Goal: Complete application form

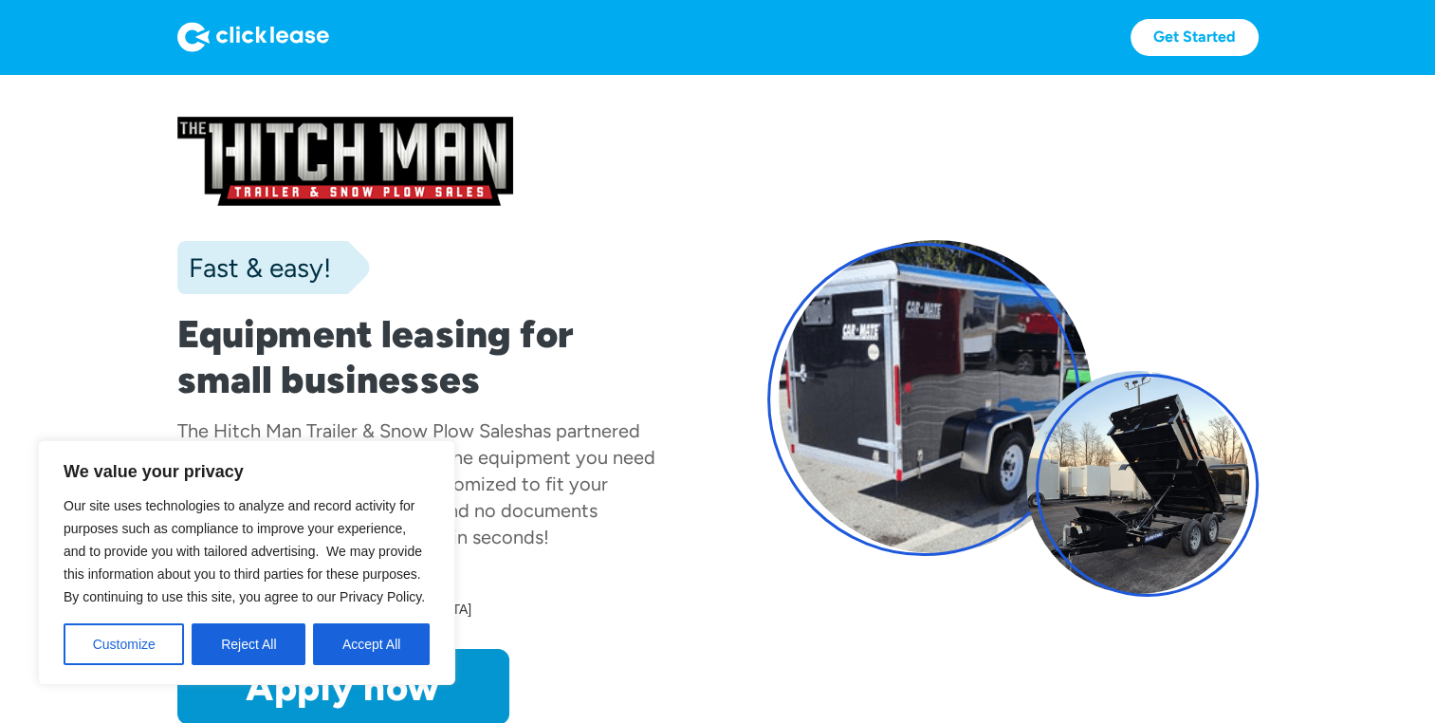
scroll to position [18, 0]
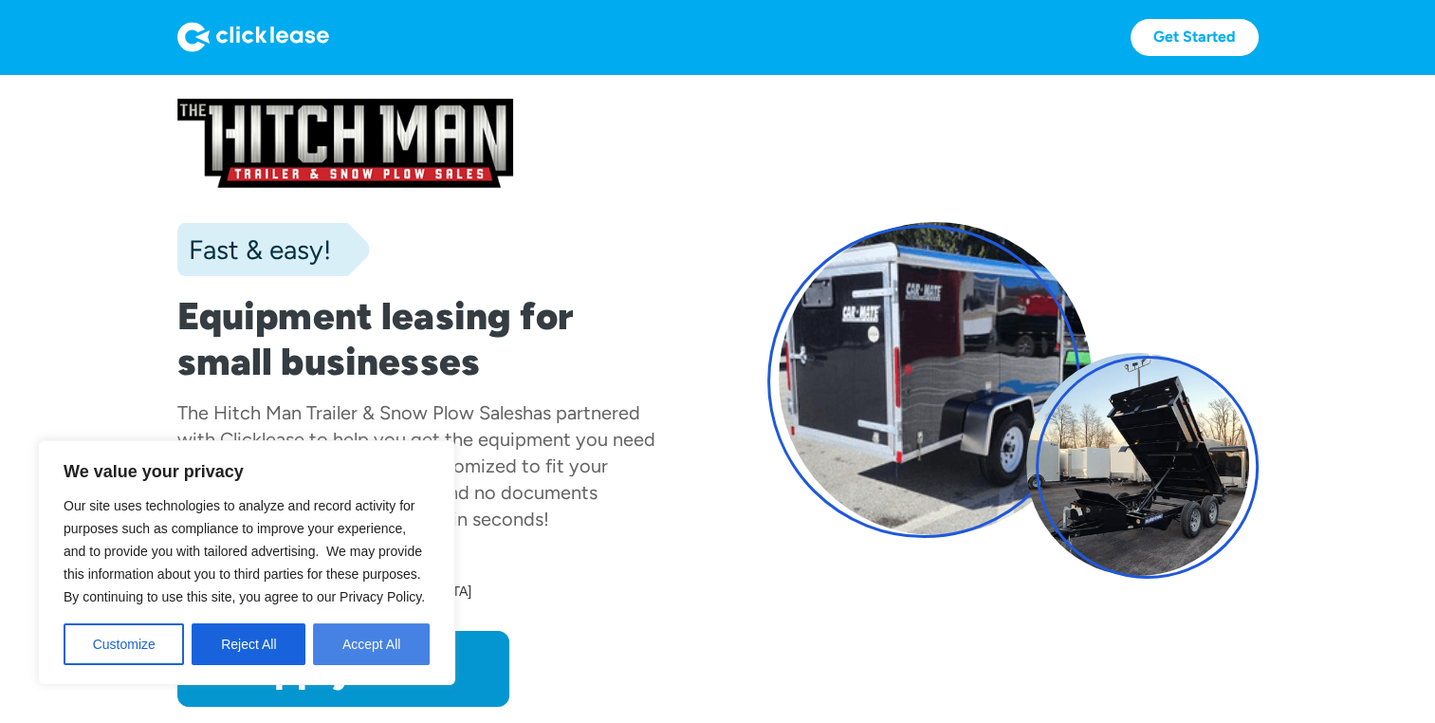
click at [385, 654] on button "Accept All" at bounding box center [371, 644] width 117 height 42
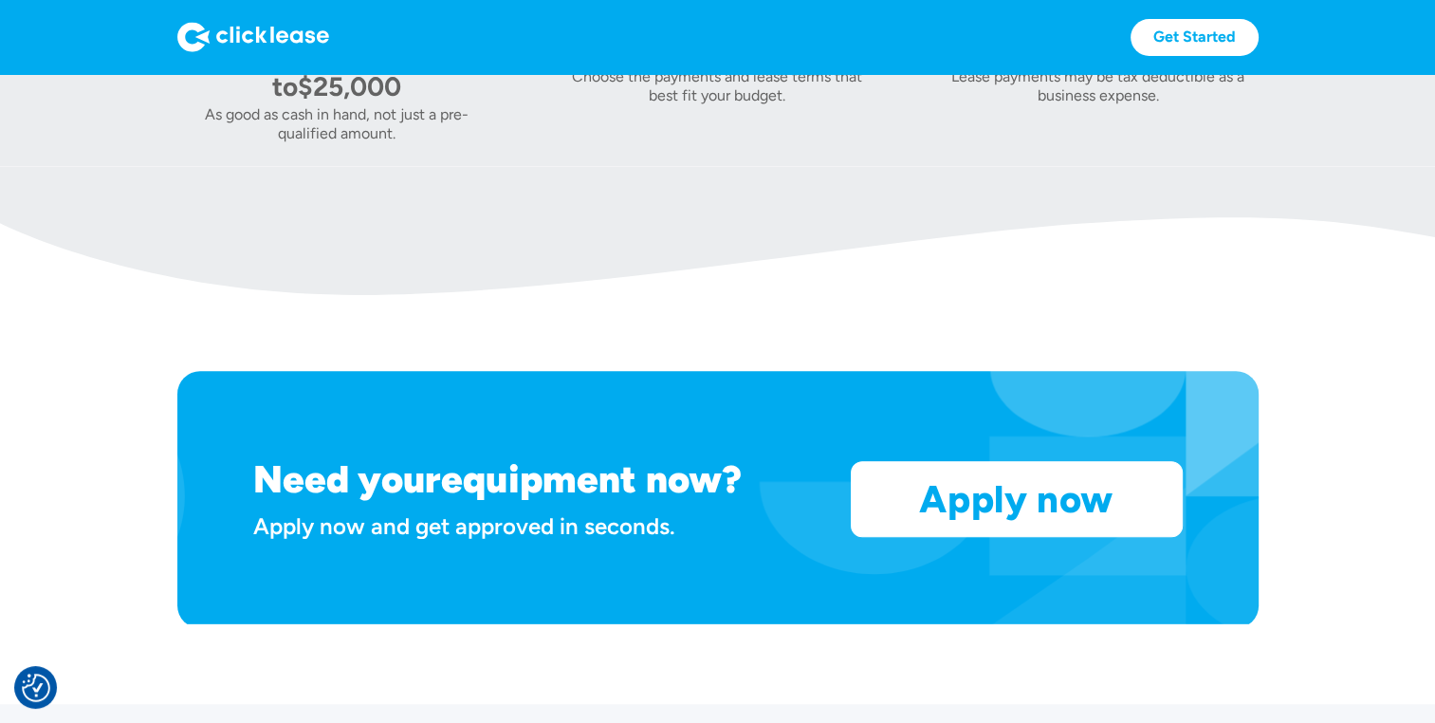
scroll to position [1486, 0]
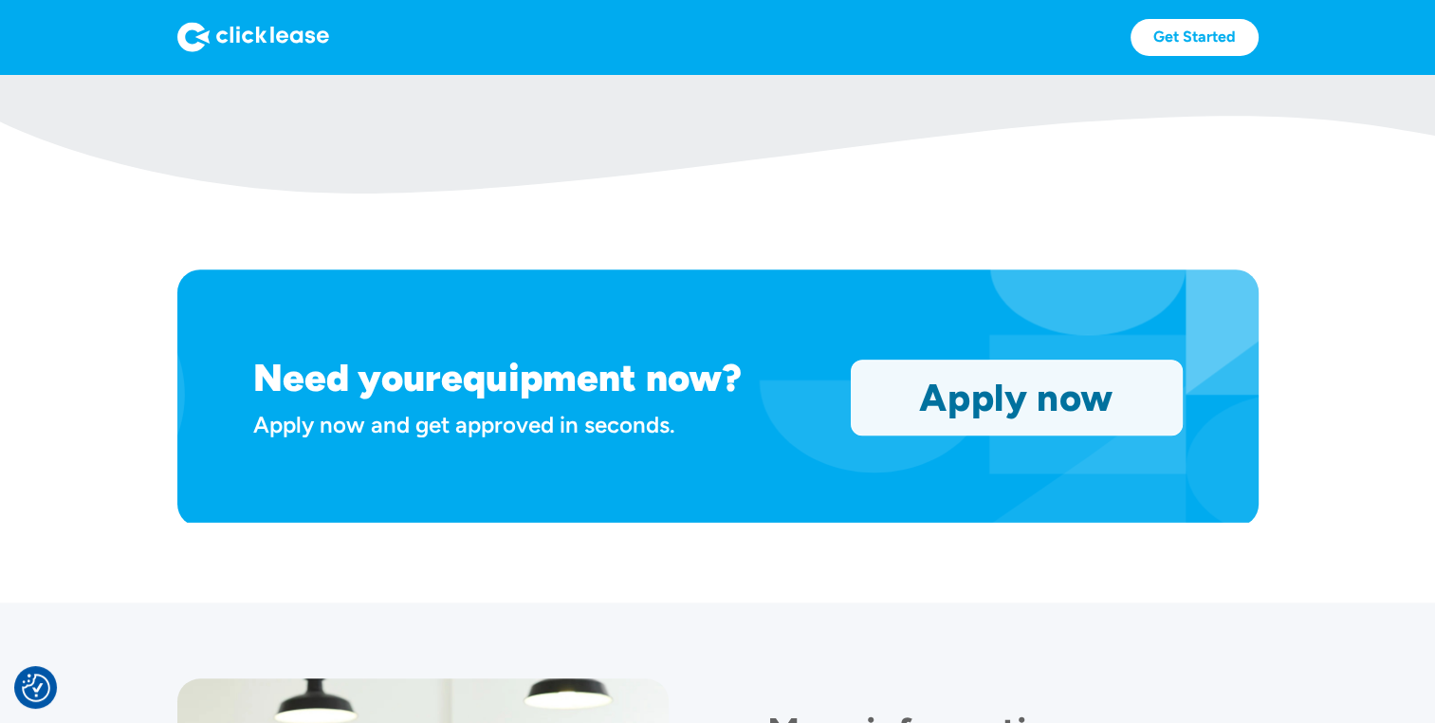
click at [969, 408] on link "Apply now" at bounding box center [1017, 397] width 330 height 74
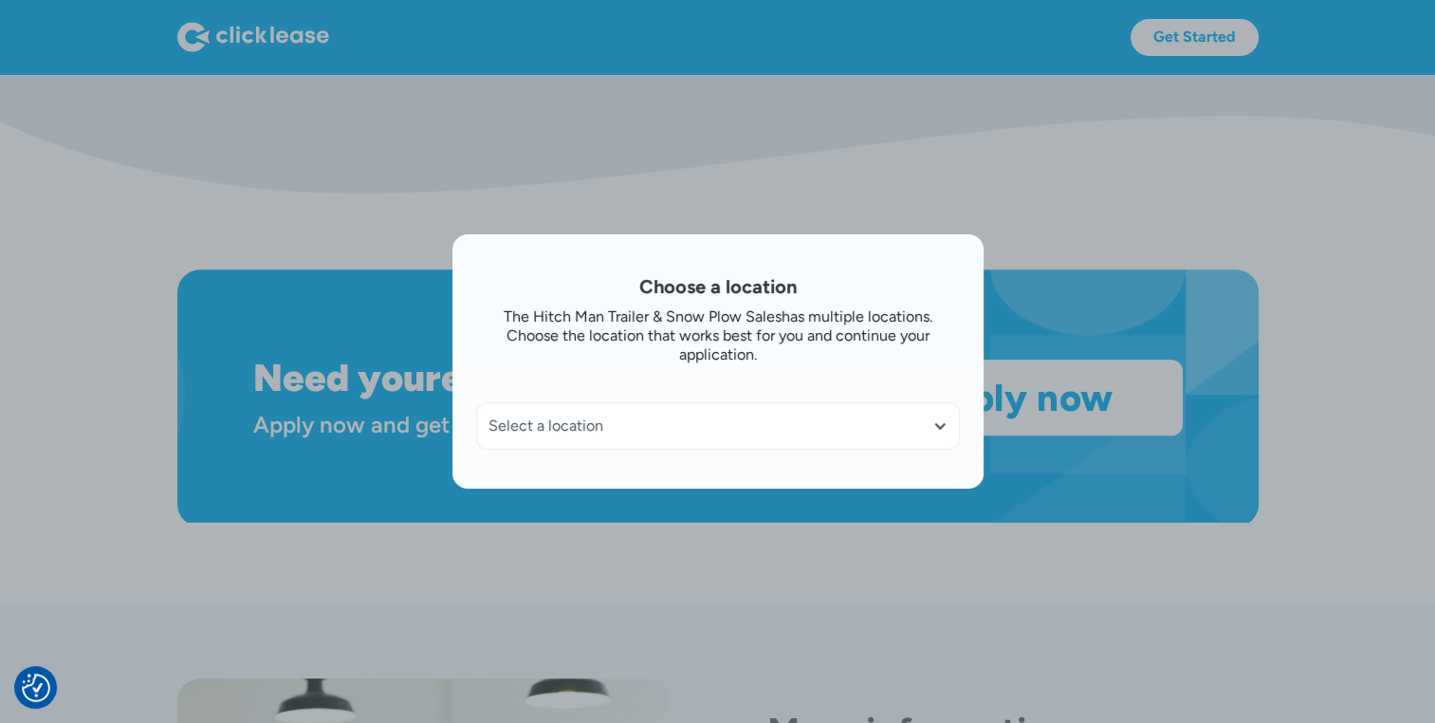
click at [799, 433] on div "Select a location" at bounding box center [717, 425] width 459 height 19
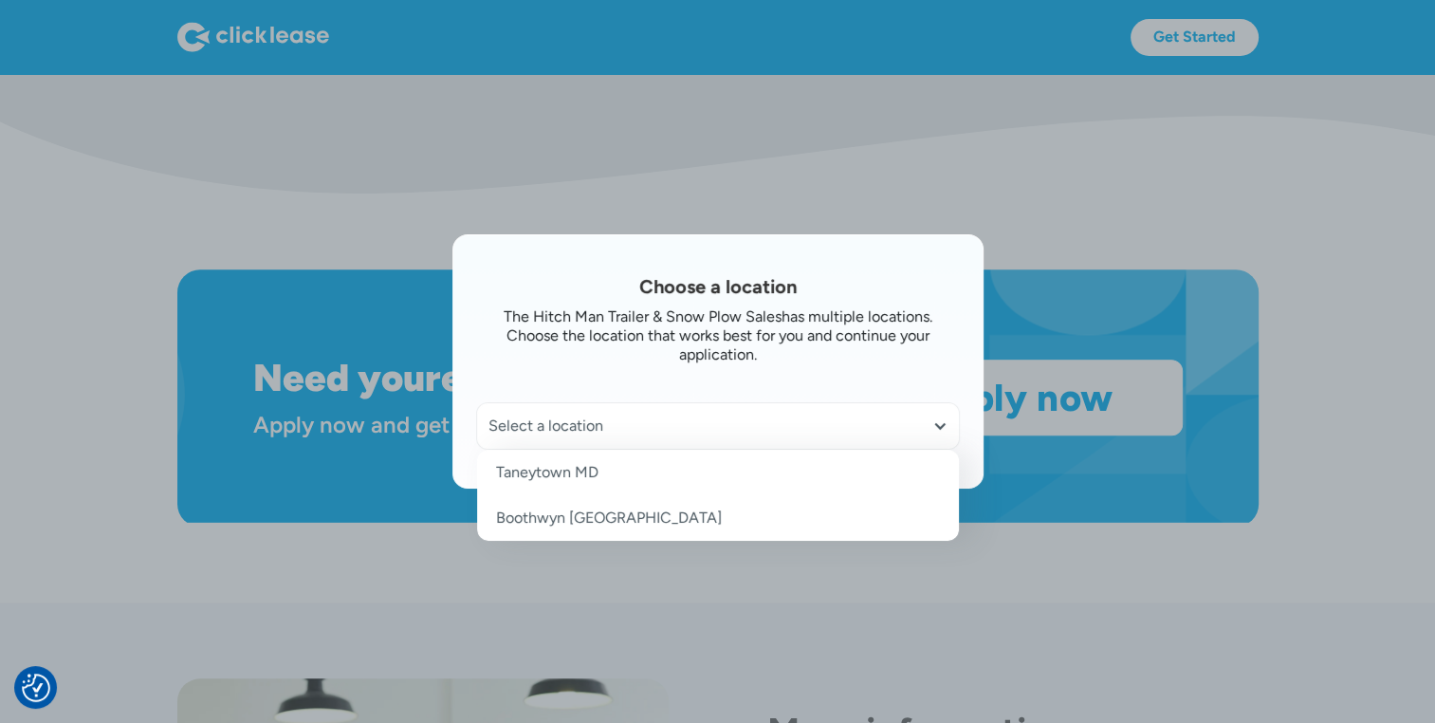
click at [735, 515] on link "Boothwyn [GEOGRAPHIC_DATA]" at bounding box center [718, 518] width 482 height 46
